Goal: Task Accomplishment & Management: Complete application form

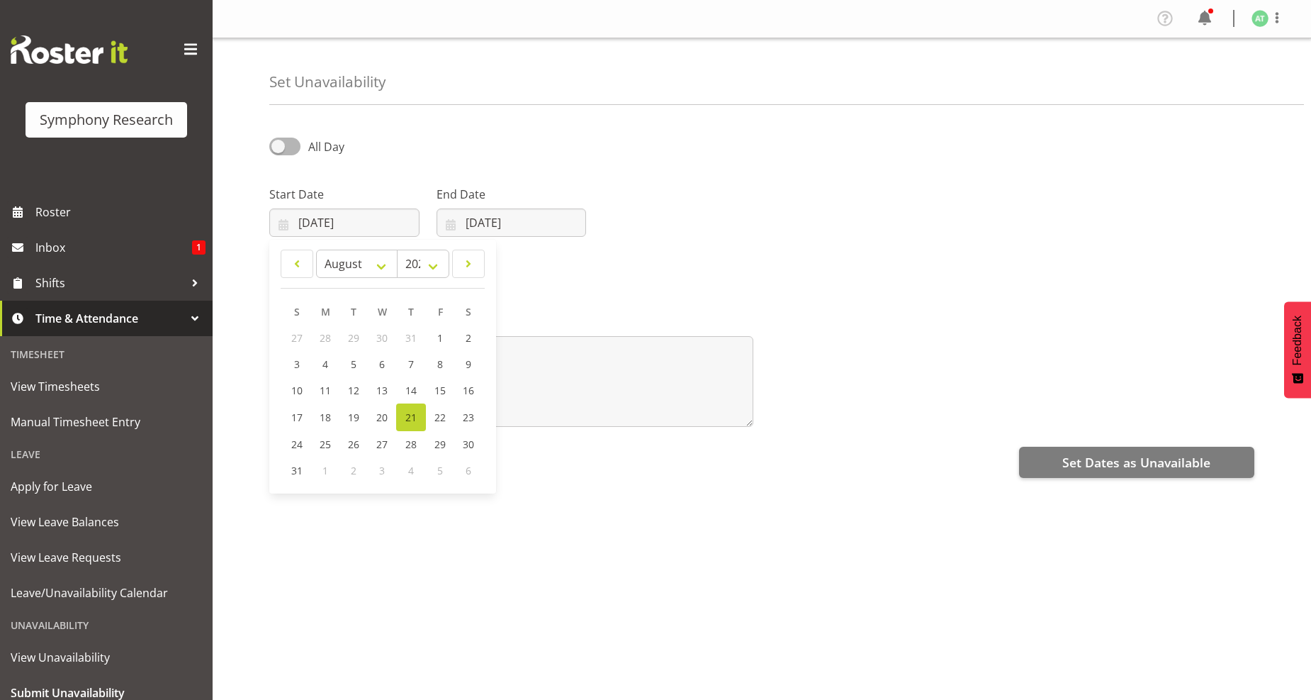
select select "7"
select select "2025"
click at [108, 320] on span "Time & Attendance" at bounding box center [109, 318] width 149 height 21
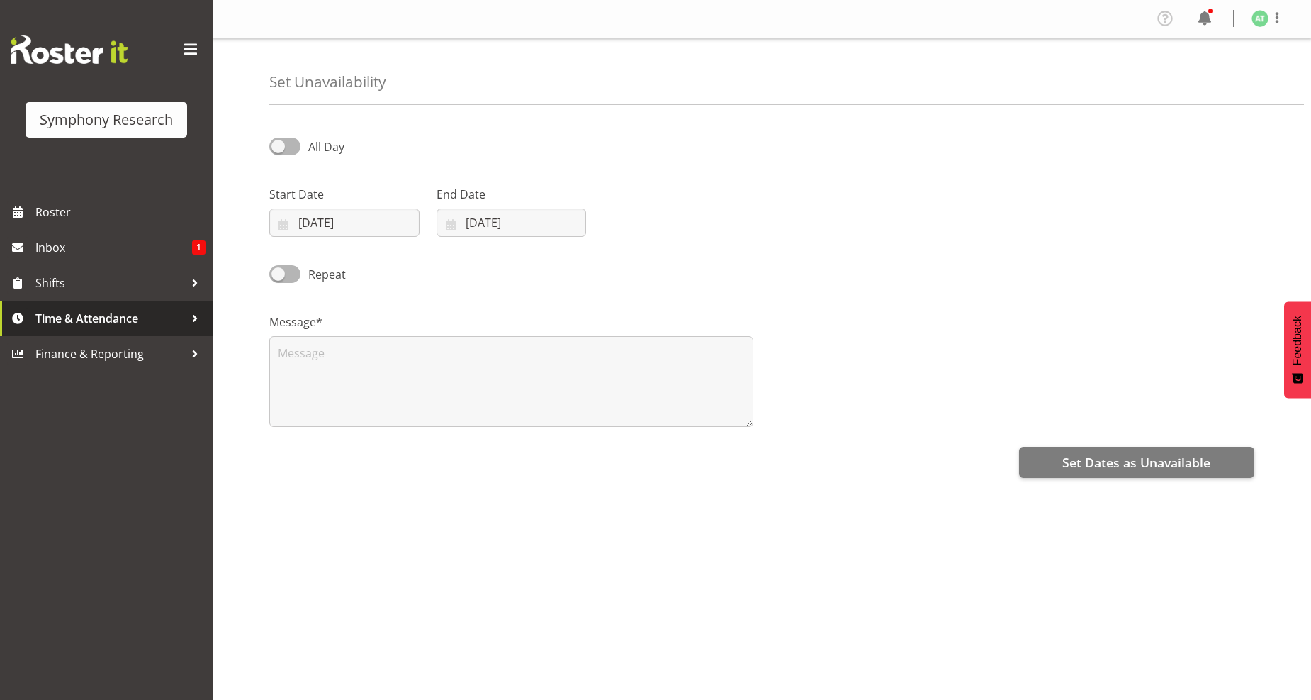
click at [125, 319] on span "Time & Attendance" at bounding box center [109, 318] width 149 height 21
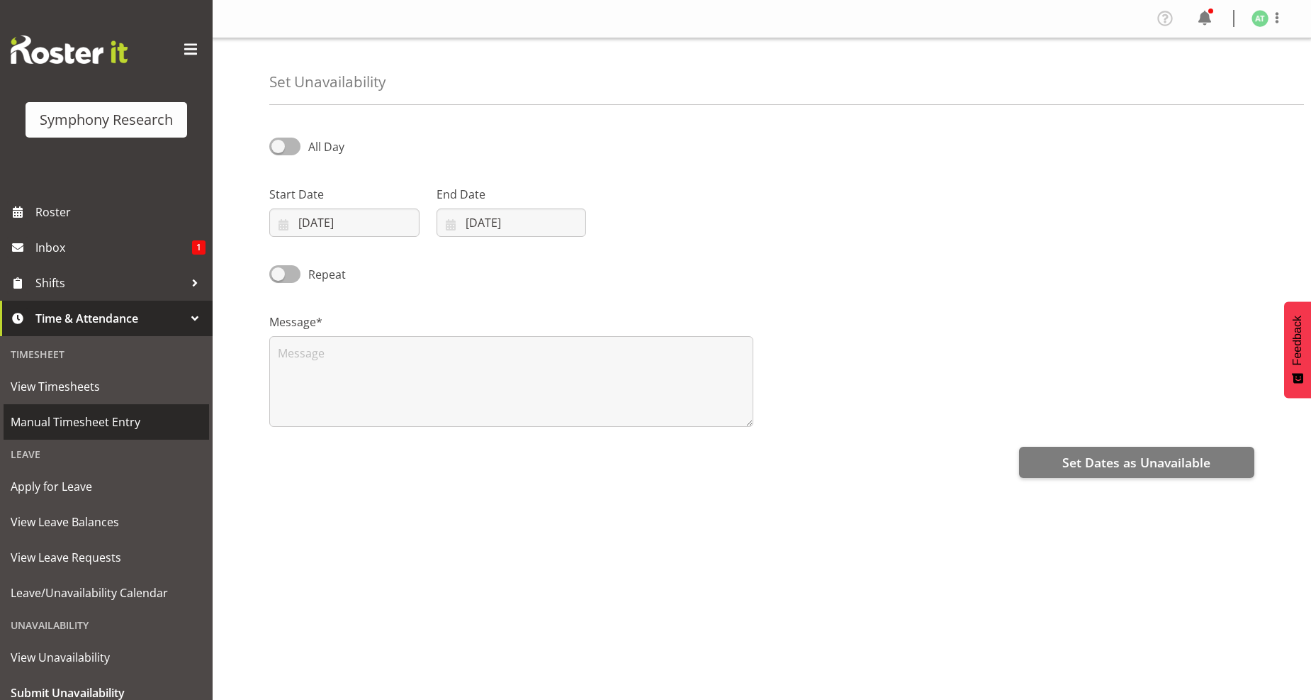
click at [85, 419] on span "Manual Timesheet Entry" at bounding box center [106, 421] width 191 height 21
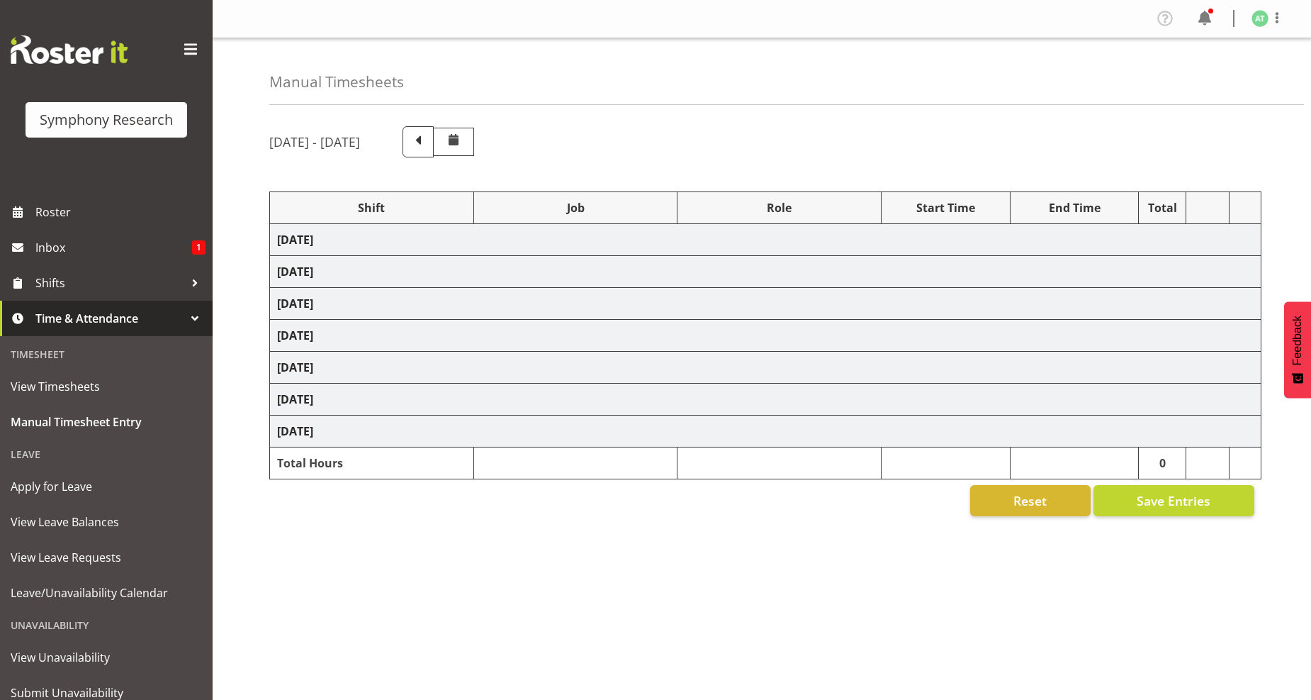
select select "26078"
select select "10242"
select select "26078"
select select "10242"
select select "47"
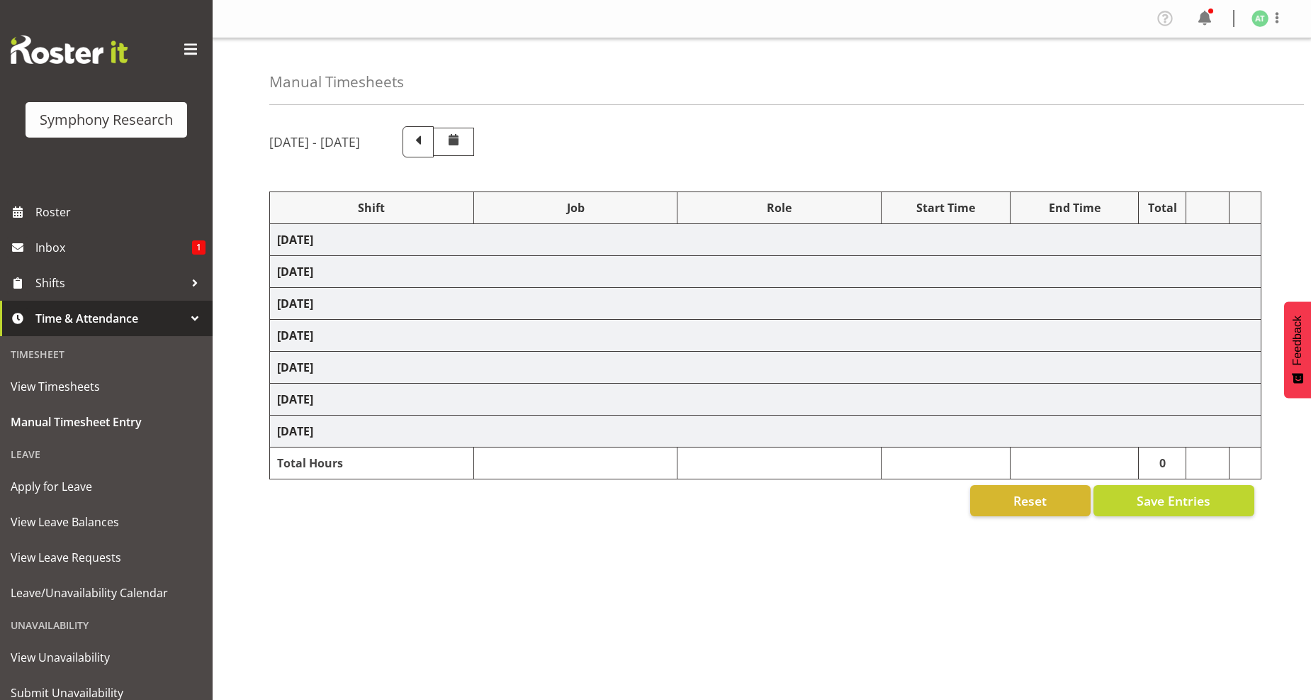
select select "26078"
select select "10242"
select select "26078"
select select "10499"
select select "47"
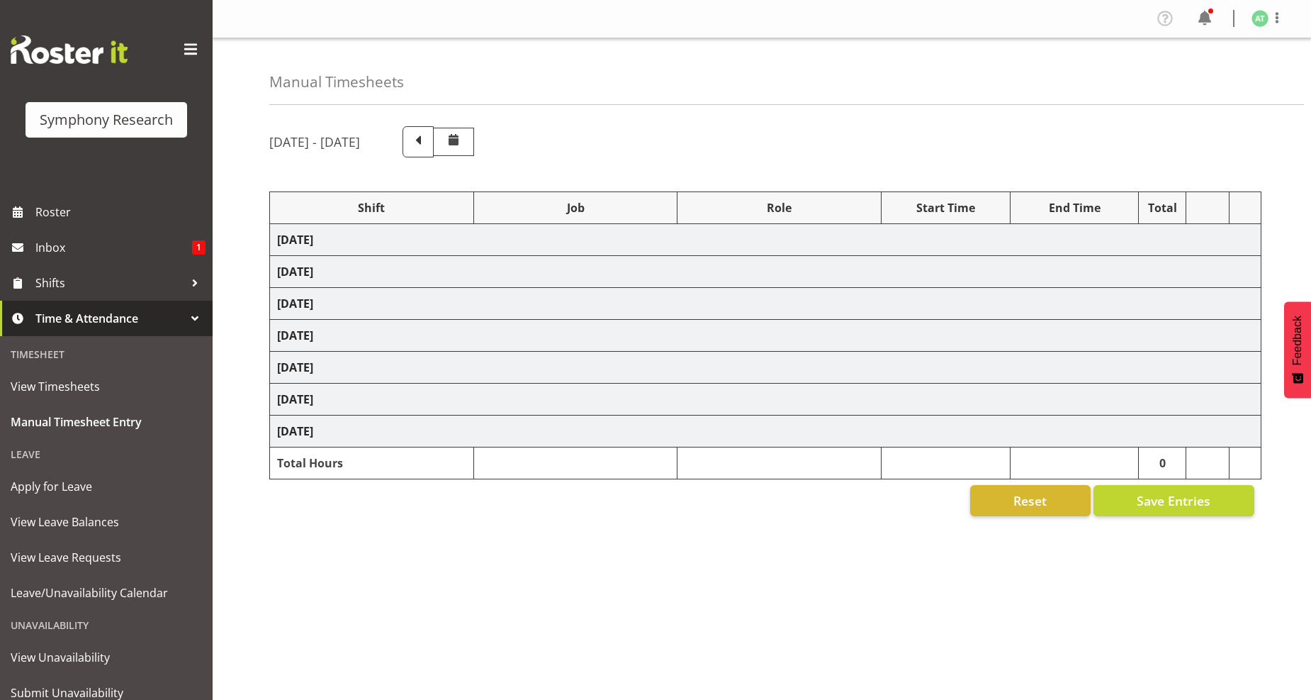
select select "26078"
select select "10242"
select select "47"
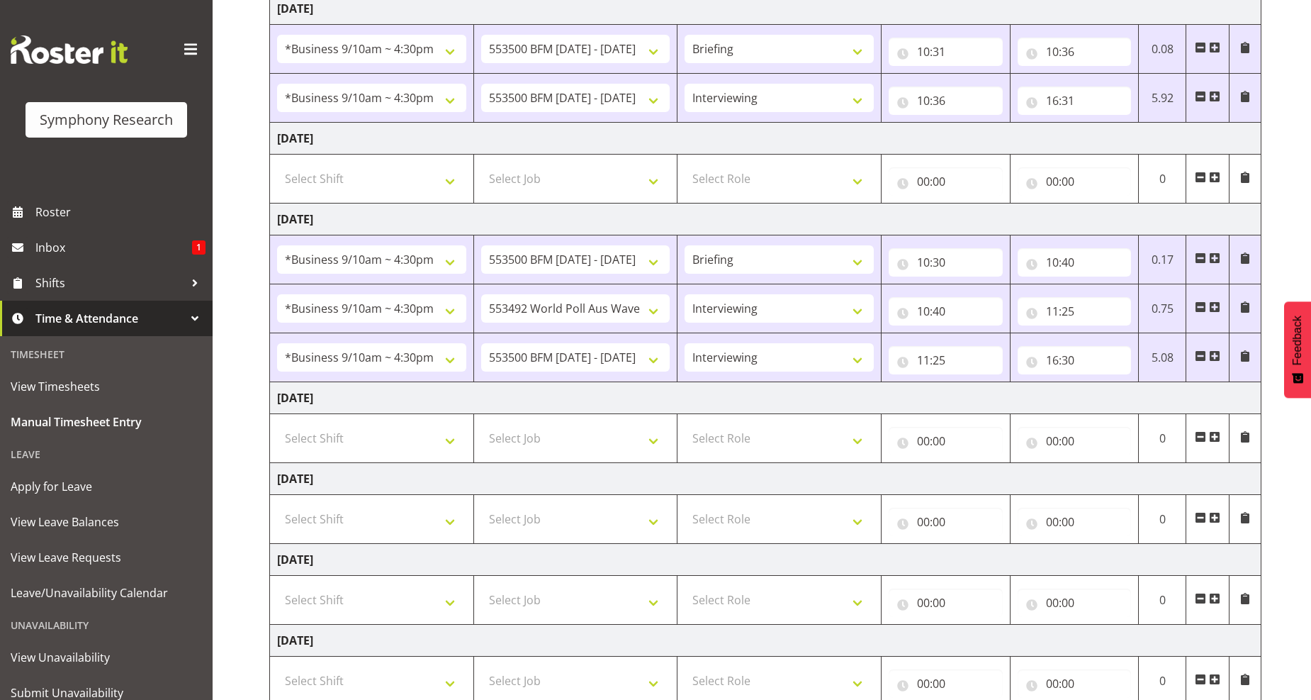
scroll to position [236, 0]
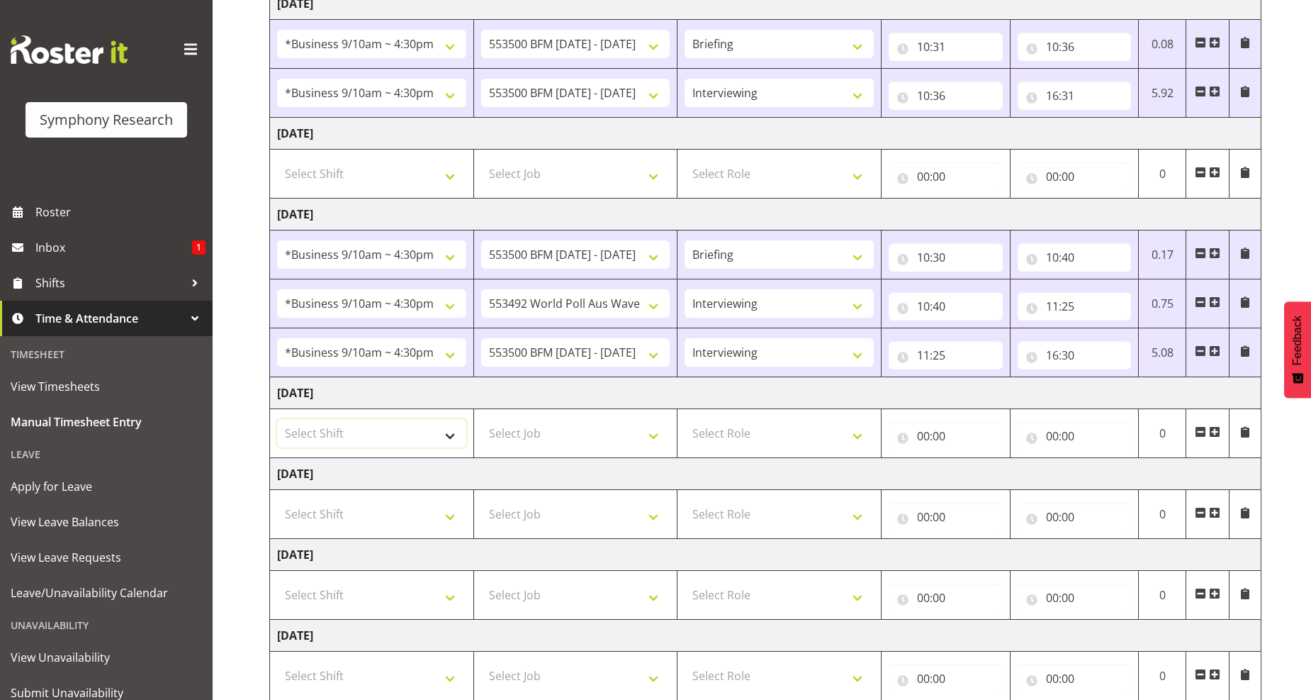
click at [447, 434] on select "Select Shift !!Weekend Residential (Roster IT Shift Label) *Business 9/10am ~ 4…" at bounding box center [371, 433] width 189 height 28
select select "26078"
click at [277, 420] on select "Select Shift !!Weekend Residential (Roster IT Shift Label) *Business 9/10am ~ 4…" at bounding box center [371, 433] width 189 height 28
drag, startPoint x: 655, startPoint y: 435, endPoint x: 646, endPoint y: 435, distance: 9.2
click at [655, 435] on select "Select Job 550060 IF Admin 553492 World Poll Aus Wave 2 Main 2025 553493 World …" at bounding box center [575, 433] width 189 height 28
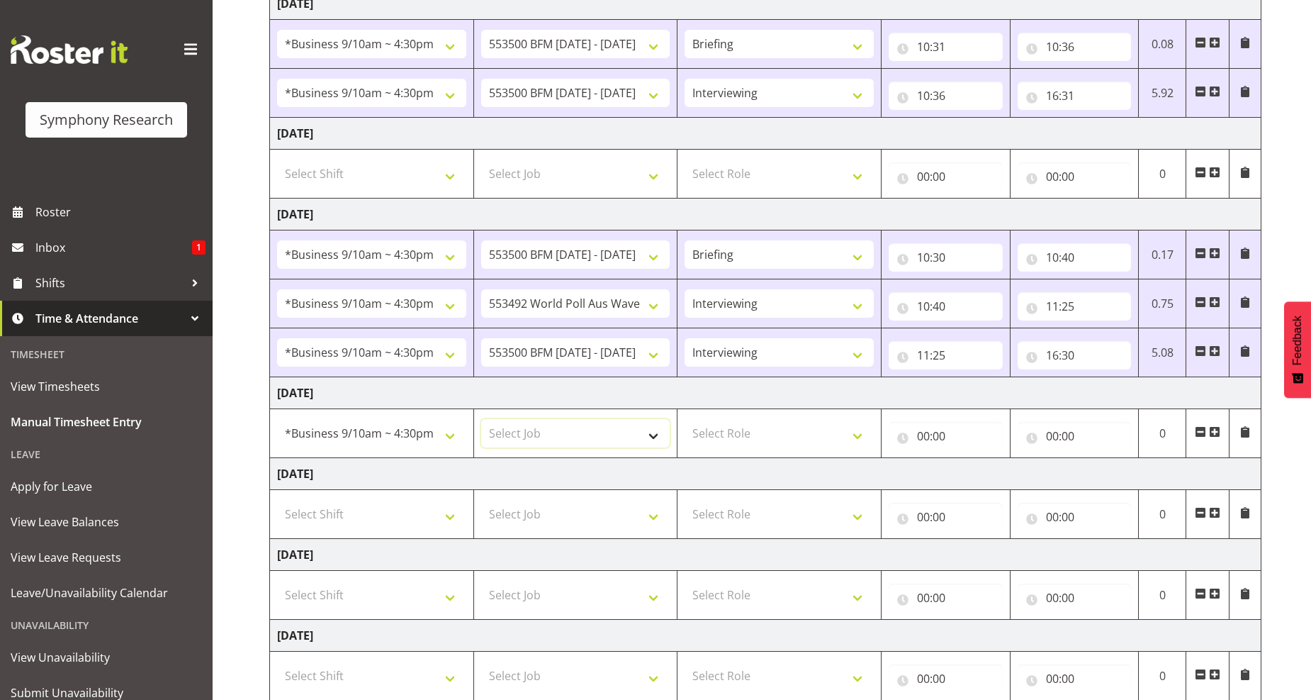
select select "760"
click at [481, 420] on select "Select Job 550060 IF Admin 553492 World Poll Aus Wave 2 Main 2025 553493 World …" at bounding box center [575, 433] width 189 height 28
click at [853, 433] on select "Select Role Briefing Interviewing" at bounding box center [779, 433] width 189 height 28
select select "297"
click at [685, 420] on select "Select Role Briefing Interviewing" at bounding box center [779, 433] width 189 height 28
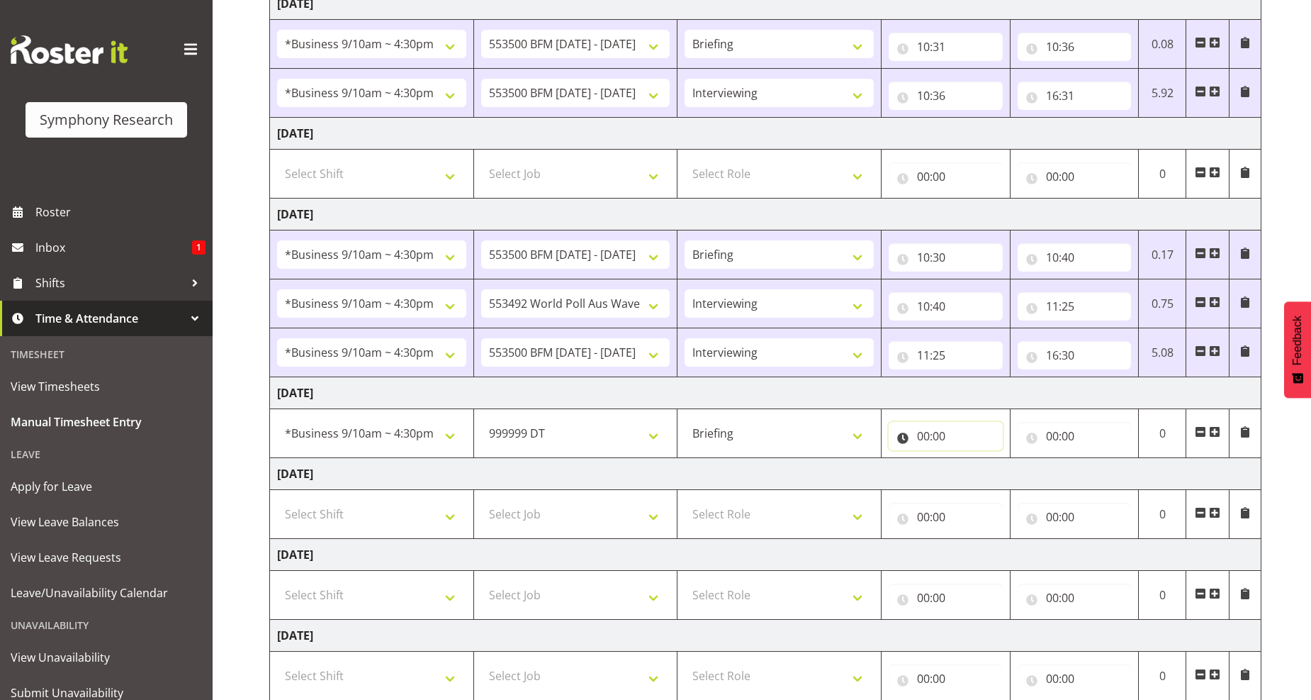
click at [925, 434] on input "00:00" at bounding box center [946, 436] width 114 height 28
click at [983, 471] on select "00 01 02 03 04 05 06 07 08 09 10 11 12 13 14 15 16 17 18 19 20 21 22 23" at bounding box center [986, 473] width 32 height 28
select select "10"
click at [970, 459] on select "00 01 02 03 04 05 06 07 08 09 10 11 12 13 14 15 16 17 18 19 20 21 22 23" at bounding box center [986, 473] width 32 height 28
type input "10:00"
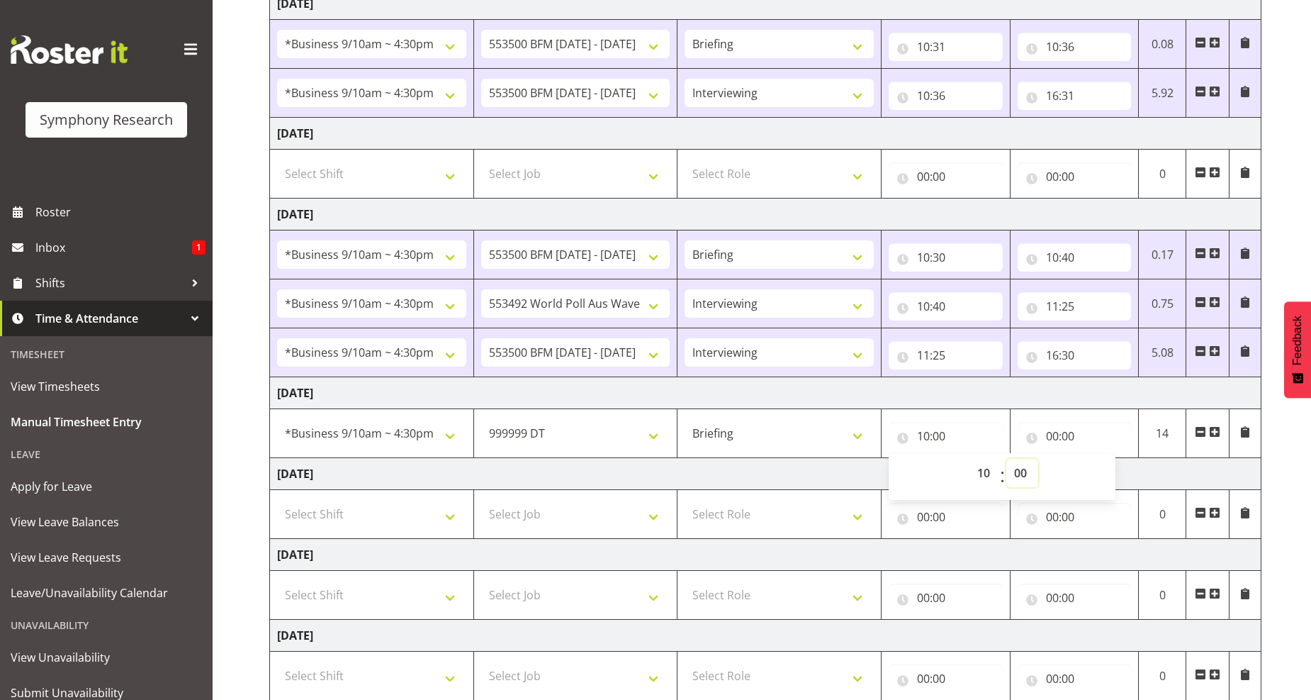
click at [1023, 475] on select "00 01 02 03 04 05 06 07 08 09 10 11 12 13 14 15 16 17 18 19 20 21 22 23 24 25 2…" at bounding box center [1022, 473] width 32 height 28
select select "45"
click at [1006, 459] on select "00 01 02 03 04 05 06 07 08 09 10 11 12 13 14 15 16 17 18 19 20 21 22 23 24 25 2…" at bounding box center [1022, 473] width 32 height 28
type input "10:45"
click at [1060, 435] on input "00:00" at bounding box center [1075, 436] width 114 height 28
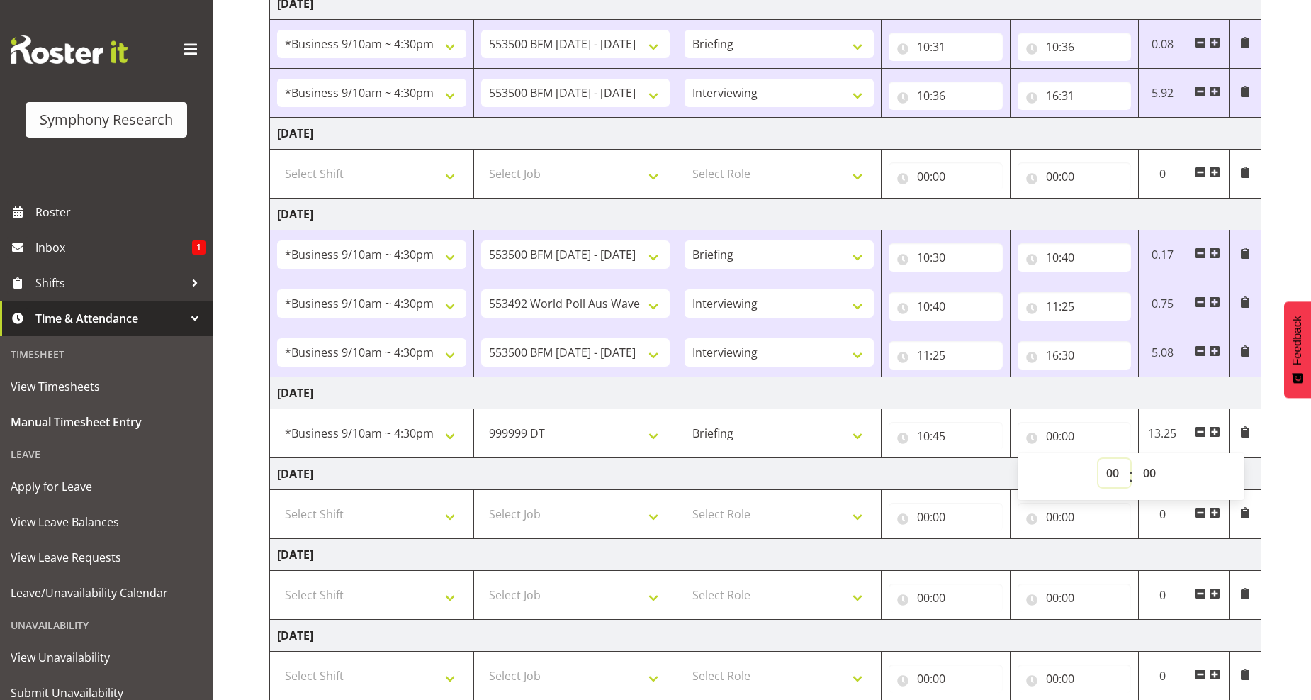
click at [1111, 471] on select "00 01 02 03 04 05 06 07 08 09 10 11 12 13 14 15 16 17 18 19 20 21 22 23" at bounding box center [1115, 473] width 32 height 28
select select "11"
click at [1099, 459] on select "00 01 02 03 04 05 06 07 08 09 10 11 12 13 14 15 16 17 18 19 20 21 22 23" at bounding box center [1115, 473] width 32 height 28
type input "11:00"
click at [1211, 427] on span at bounding box center [1214, 431] width 11 height 11
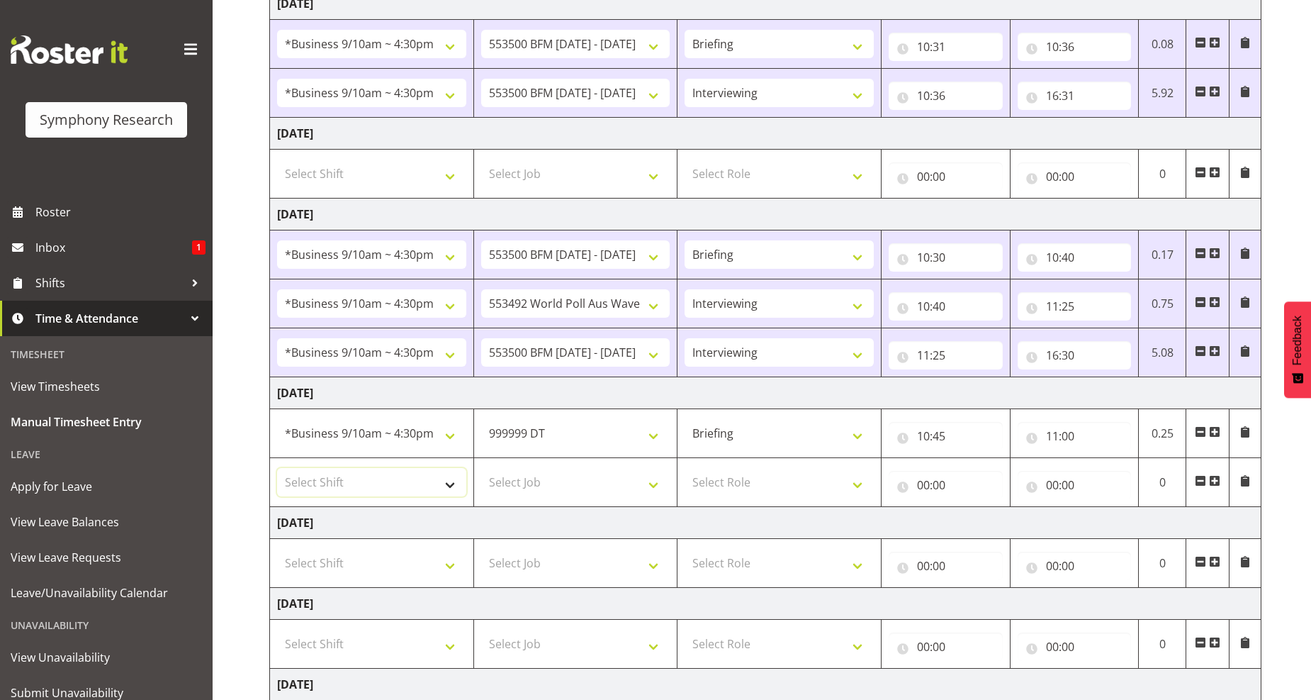
click at [447, 483] on select "Select Shift !!Weekend Residential (Roster IT Shift Label) *Business 9/10am ~ 4…" at bounding box center [371, 482] width 189 height 28
select select "26078"
click at [277, 468] on select "Select Shift !!Weekend Residential (Roster IT Shift Label) *Business 9/10am ~ 4…" at bounding box center [371, 482] width 189 height 28
click at [653, 482] on select "Select Job 550060 IF Admin 553492 World Poll Aus Wave 2 Main 2025 553493 World …" at bounding box center [575, 482] width 189 height 28
select select "10242"
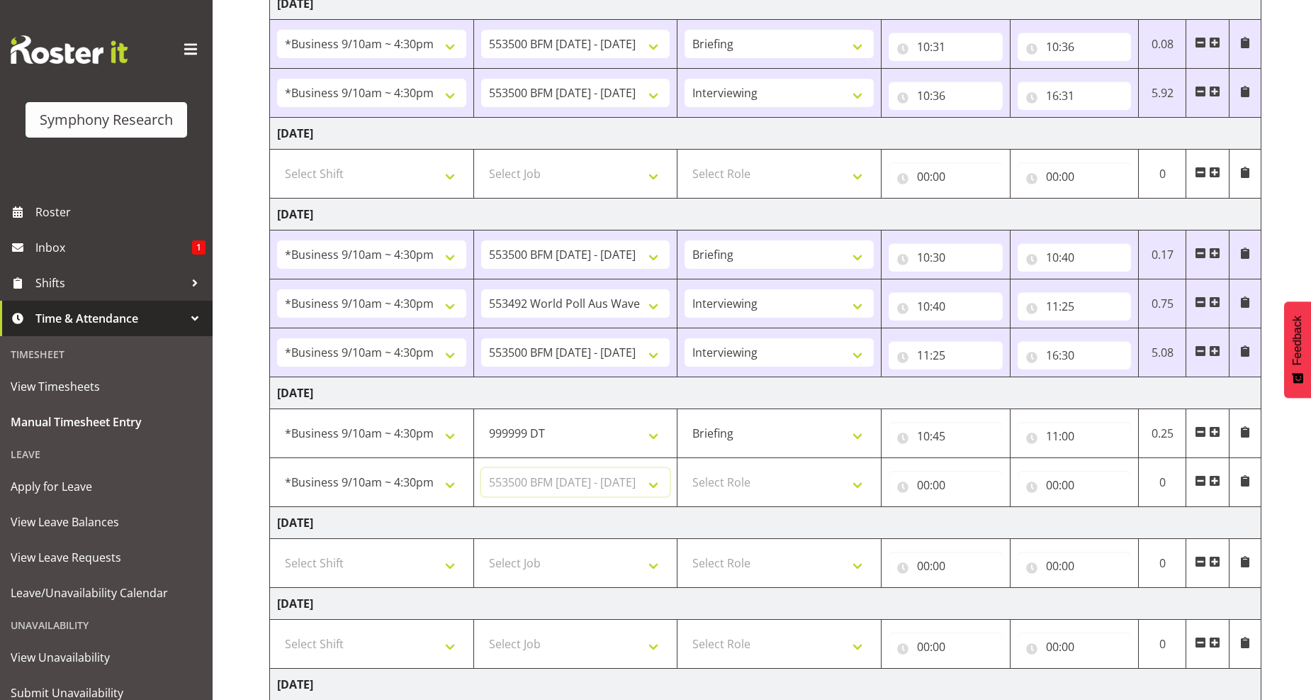
click at [481, 468] on select "Select Job 550060 IF Admin 553492 World Poll Aus Wave 2 Main 2025 553493 World …" at bounding box center [575, 482] width 189 height 28
click at [859, 491] on select "Select Role Briefing Interviewing" at bounding box center [779, 482] width 189 height 28
select select "47"
click at [685, 468] on select "Select Role Briefing Interviewing" at bounding box center [779, 482] width 189 height 28
click at [921, 490] on input "00:00" at bounding box center [946, 485] width 114 height 28
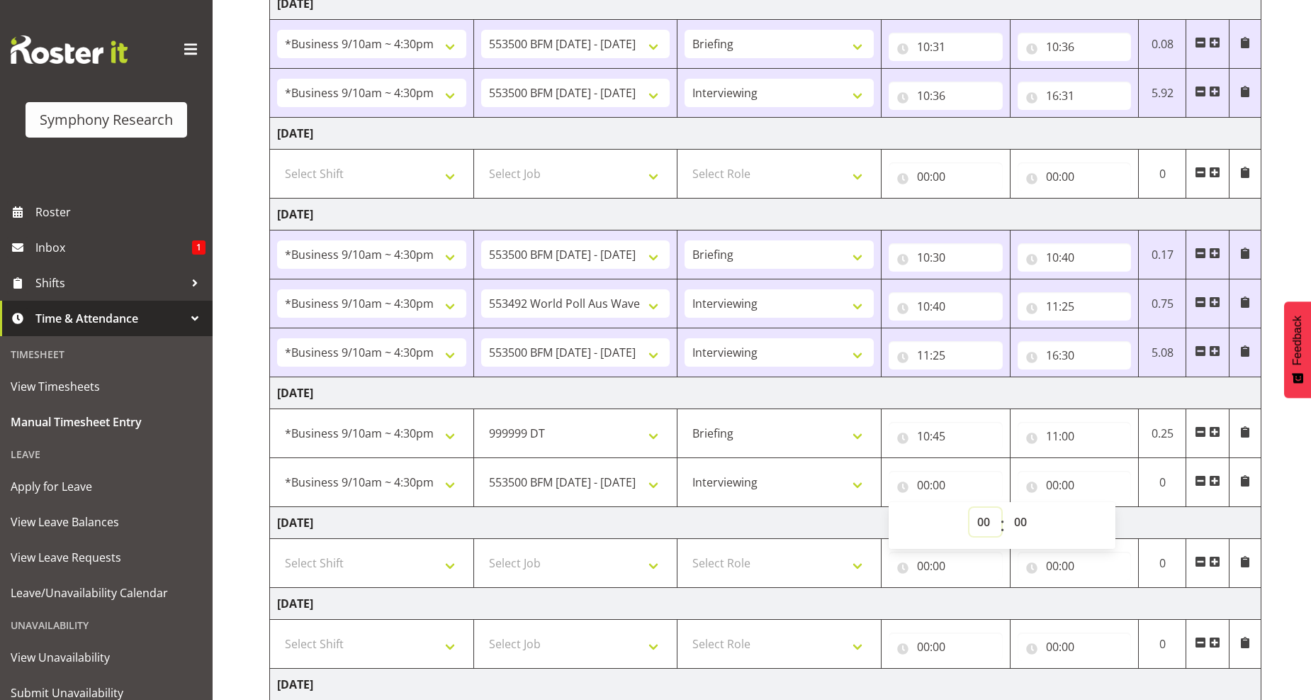
drag, startPoint x: 972, startPoint y: 521, endPoint x: 981, endPoint y: 510, distance: 13.6
click at [972, 521] on select "00 01 02 03 04 05 06 07 08 09 10 11 12 13 14 15 16 17 18 19 20 21 22 23" at bounding box center [986, 521] width 32 height 28
select select "11"
click at [970, 508] on select "00 01 02 03 04 05 06 07 08 09 10 11 12 13 14 15 16 17 18 19 20 21 22 23" at bounding box center [986, 521] width 32 height 28
type input "11:00"
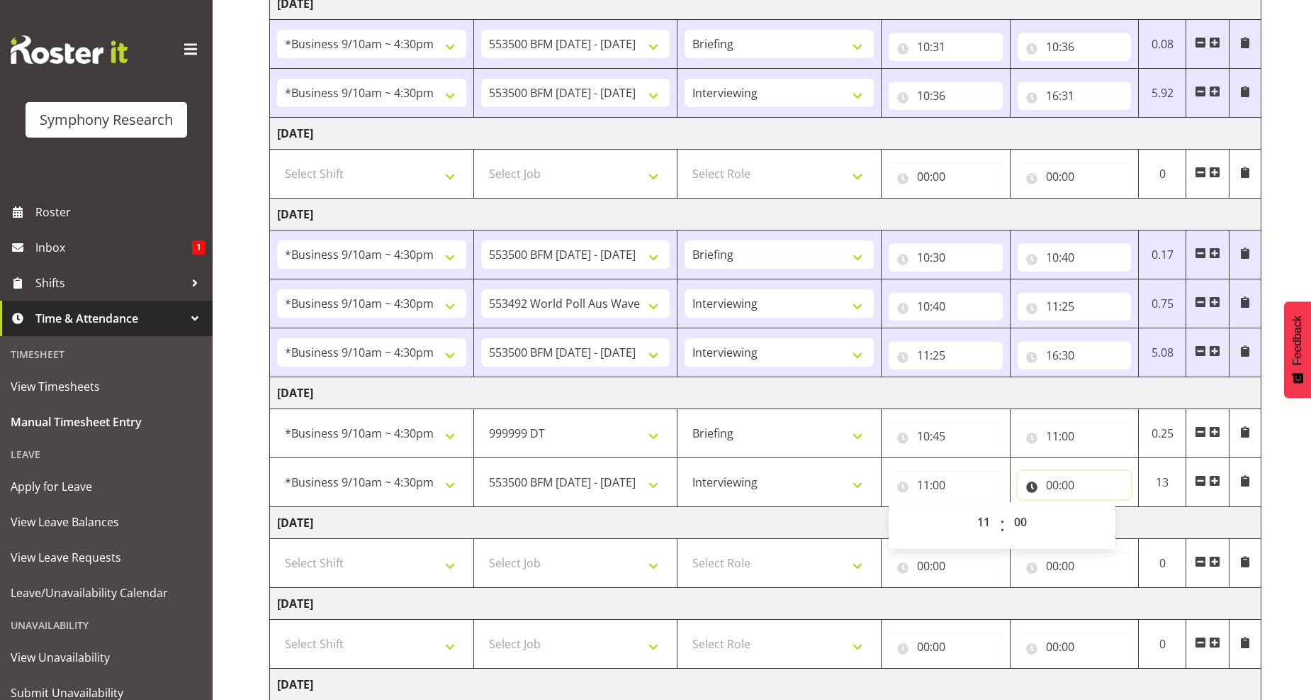
click at [1060, 485] on input "00:00" at bounding box center [1075, 485] width 114 height 28
click at [1108, 526] on select "00 01 02 03 04 05 06 07 08 09 10 11 12 13 14 15 16 17 18 19 20 21 22 23" at bounding box center [1115, 521] width 32 height 28
select select "15"
click at [1099, 508] on select "00 01 02 03 04 05 06 07 08 09 10 11 12 13 14 15 16 17 18 19 20 21 22 23" at bounding box center [1115, 521] width 32 height 28
type input "15:00"
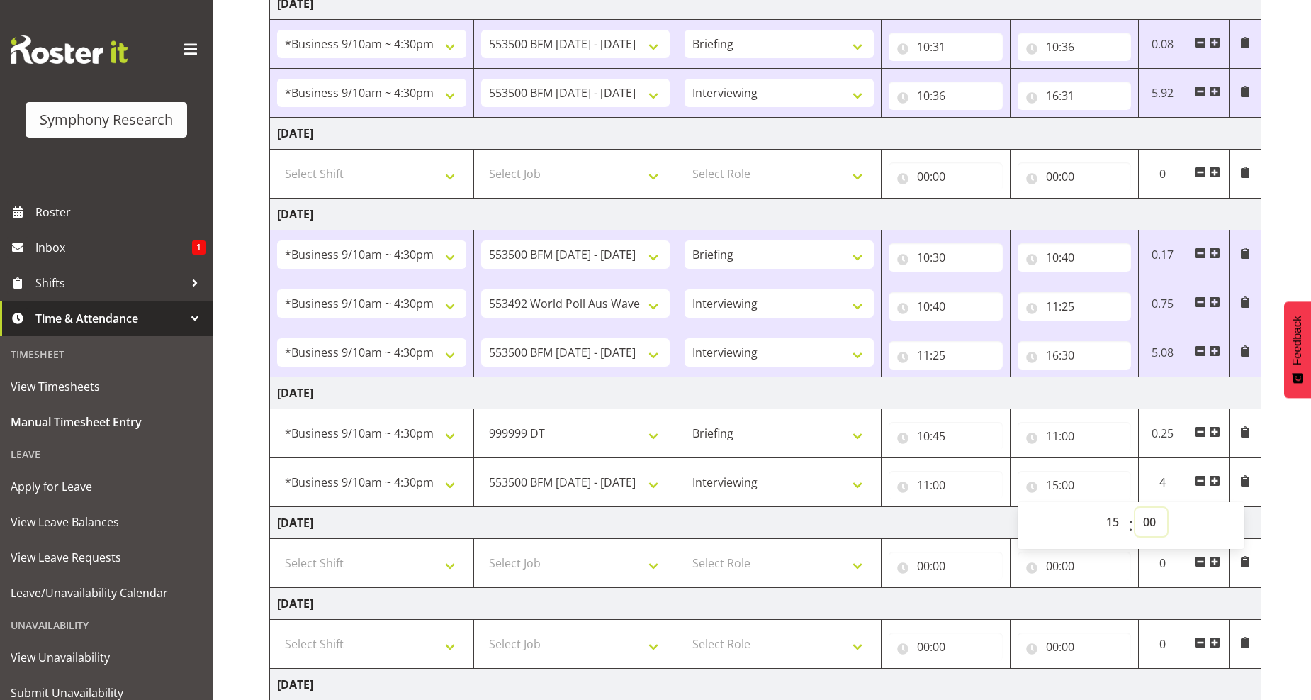
drag, startPoint x: 1150, startPoint y: 524, endPoint x: 1138, endPoint y: 515, distance: 15.2
click at [1150, 523] on select "00 01 02 03 04 05 06 07 08 09 10 11 12 13 14 15 16 17 18 19 20 21 22 23 24 25 2…" at bounding box center [1151, 521] width 32 height 28
select select "41"
click at [1135, 508] on select "00 01 02 03 04 05 06 07 08 09 10 11 12 13 14 15 16 17 18 19 20 21 22 23 24 25 2…" at bounding box center [1151, 521] width 32 height 28
type input "15:41"
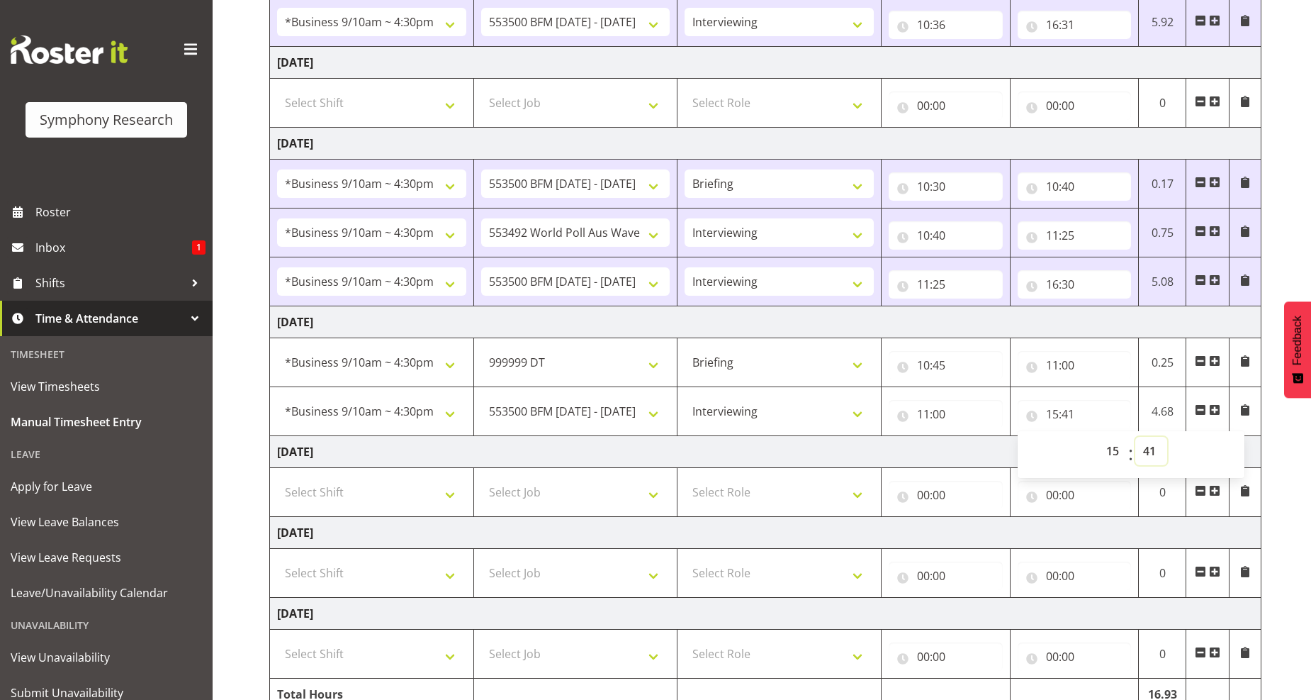
scroll to position [378, 0]
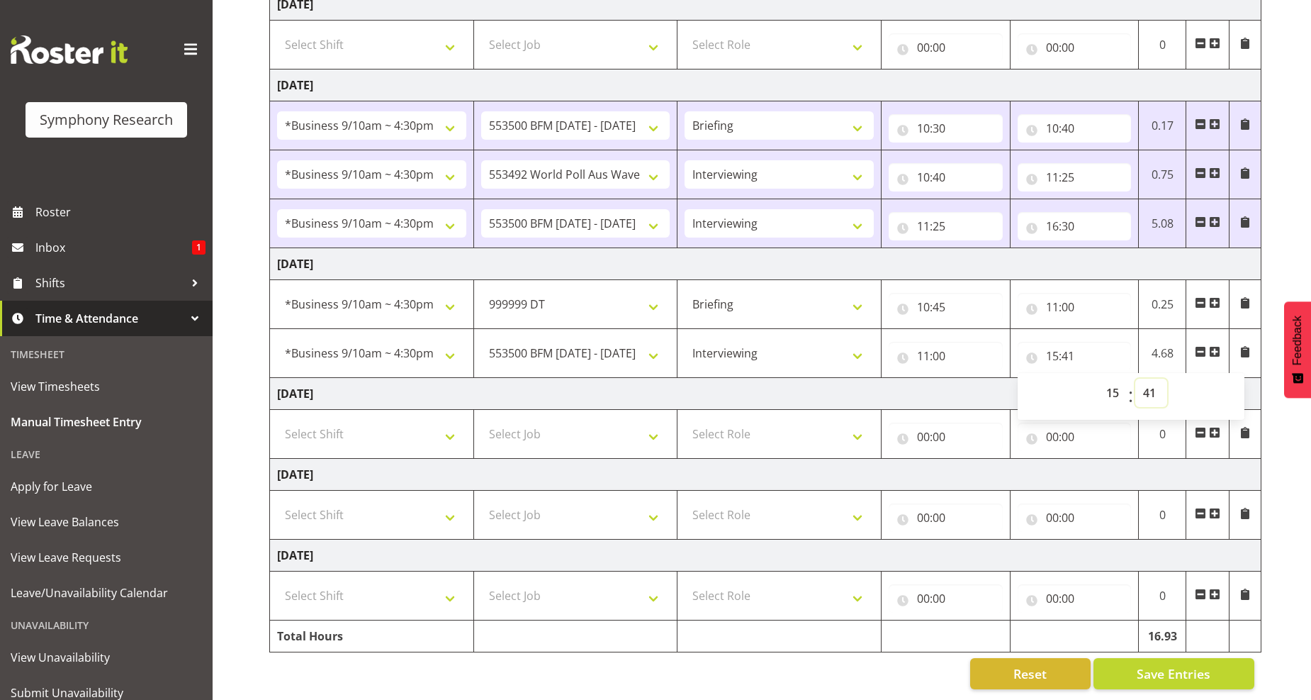
click at [1151, 380] on select "00 01 02 03 04 05 06 07 08 09 10 11 12 13 14 15 16 17 18 19 20 21 22 23 24 25 2…" at bounding box center [1151, 392] width 32 height 28
select select "42"
click at [1135, 378] on select "00 01 02 03 04 05 06 07 08 09 10 11 12 13 14 15 16 17 18 19 20 21 22 23 24 25 2…" at bounding box center [1151, 392] width 32 height 28
type input "15:42"
click at [1189, 664] on span "Save Entries" at bounding box center [1174, 673] width 74 height 18
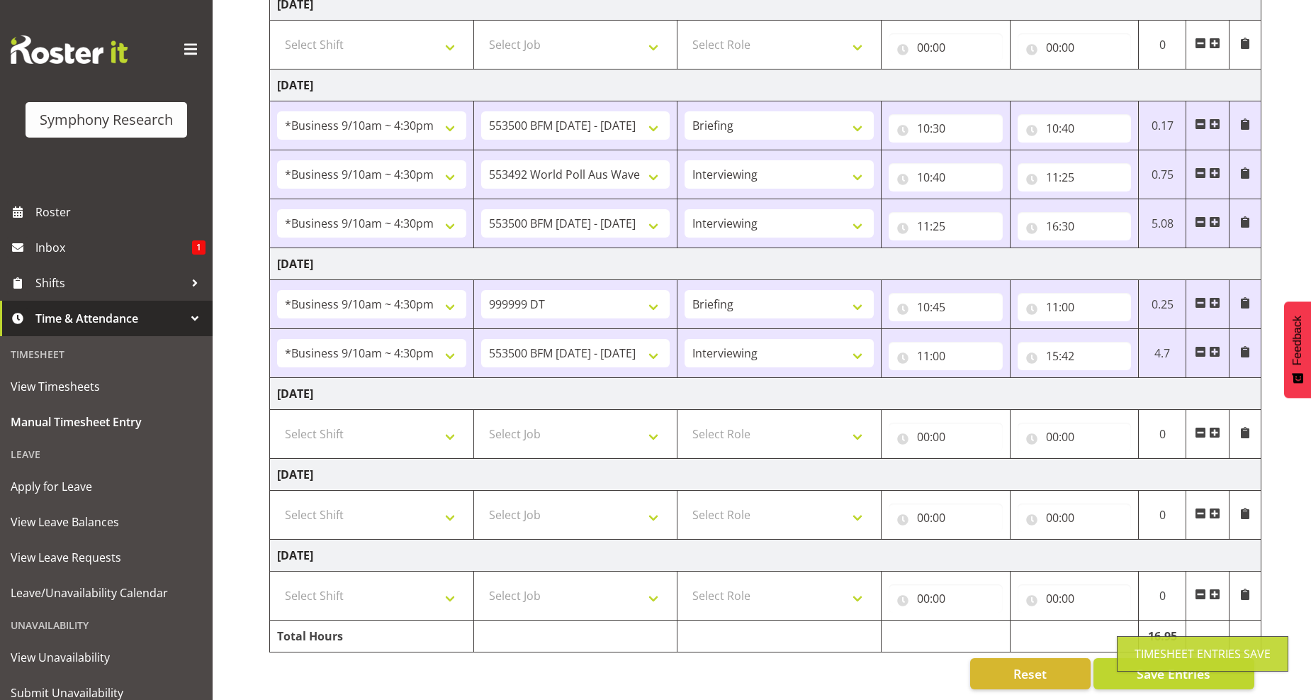
click at [1138, 662] on div "Timesheet Entries Save" at bounding box center [1203, 653] width 136 height 17
click at [1162, 664] on span "Save Entries" at bounding box center [1174, 673] width 74 height 18
click at [1065, 344] on input "15:42" at bounding box center [1075, 356] width 114 height 28
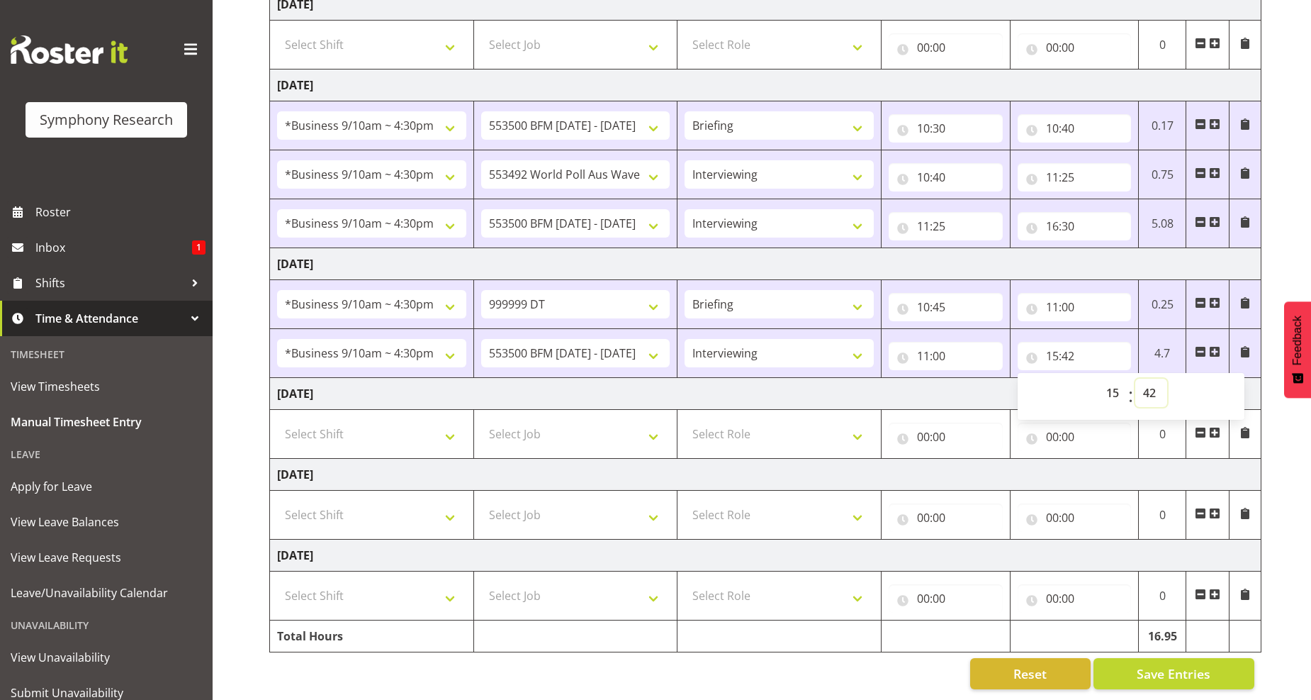
click at [1150, 380] on select "00 01 02 03 04 05 06 07 08 09 10 11 12 13 14 15 16 17 18 19 20 21 22 23 24 25 2…" at bounding box center [1151, 392] width 32 height 28
click at [1146, 380] on select "00 01 02 03 04 05 06 07 08 09 10 11 12 13 14 15 16 17 18 19 20 21 22 23 24 25 2…" at bounding box center [1151, 392] width 32 height 28
select select "40"
click at [1135, 378] on select "00 01 02 03 04 05 06 07 08 09 10 11 12 13 14 15 16 17 18 19 20 21 22 23 24 25 2…" at bounding box center [1151, 392] width 32 height 28
type input "15:40"
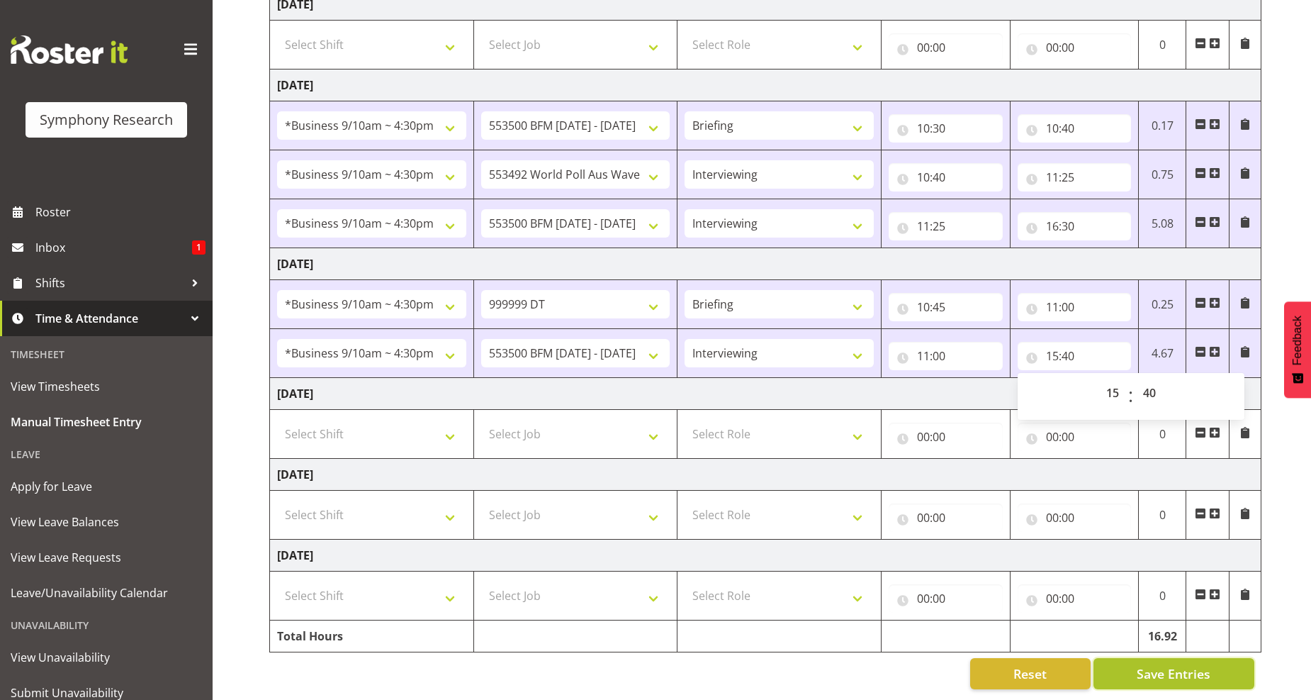
click at [1161, 664] on span "Save Entries" at bounding box center [1174, 673] width 74 height 18
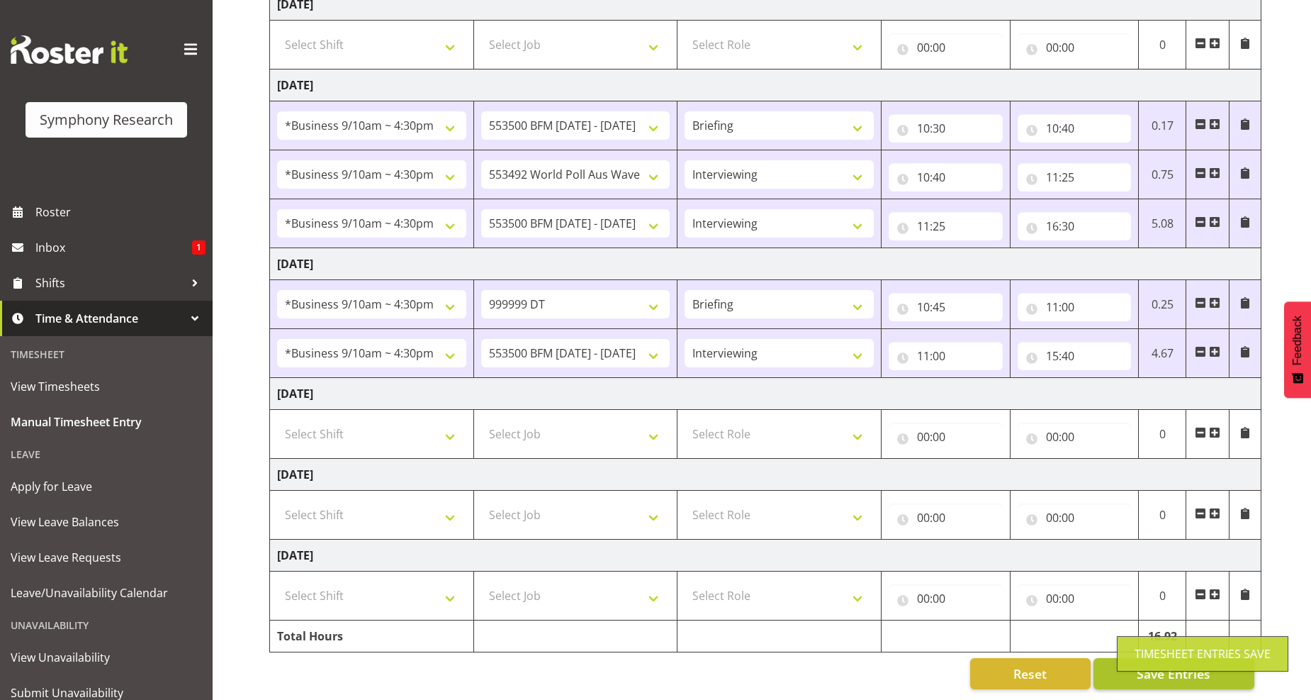
click at [1164, 651] on div "Timesheet Entries Save" at bounding box center [1203, 653] width 172 height 35
